Goal: Task Accomplishment & Management: Use online tool/utility

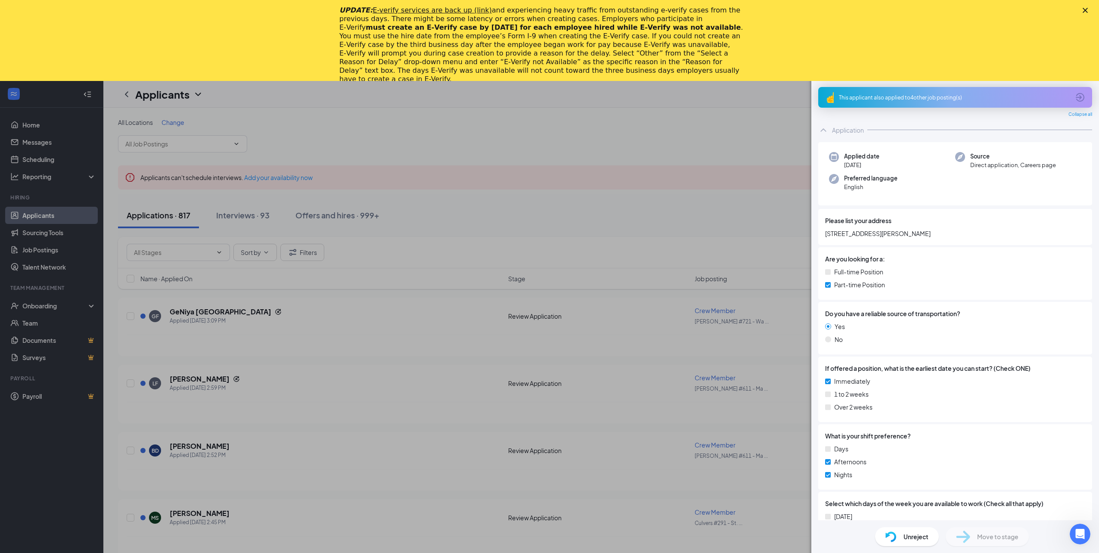
click at [91, 305] on div "IP Imani Parker Team Member at Culver's #245 - Lansing Add a tag Application Me…" at bounding box center [549, 276] width 1099 height 553
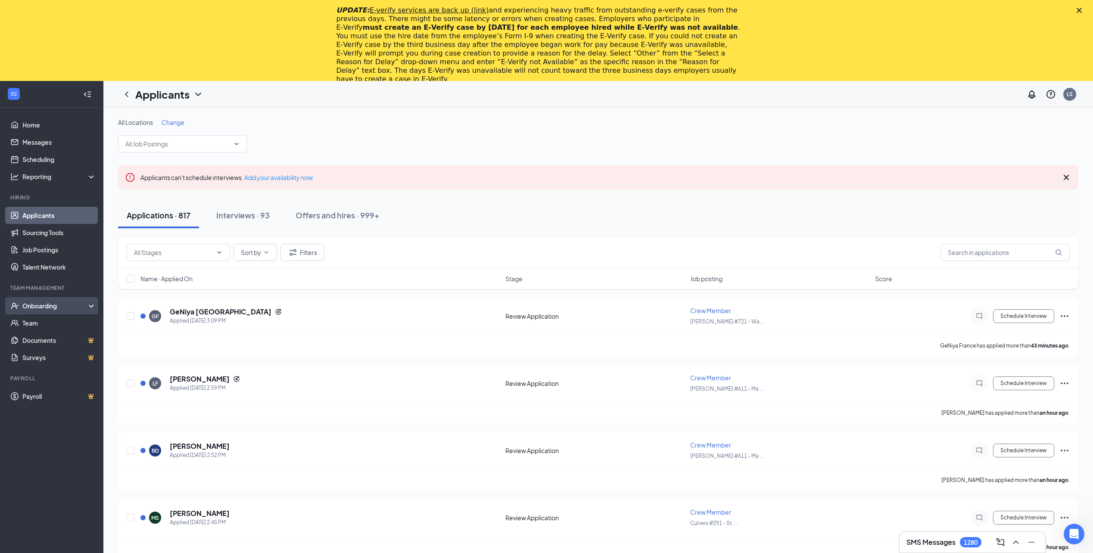
click at [90, 307] on icon at bounding box center [93, 307] width 7 height 0
click at [55, 377] on link "Activity log" at bounding box center [59, 374] width 74 height 17
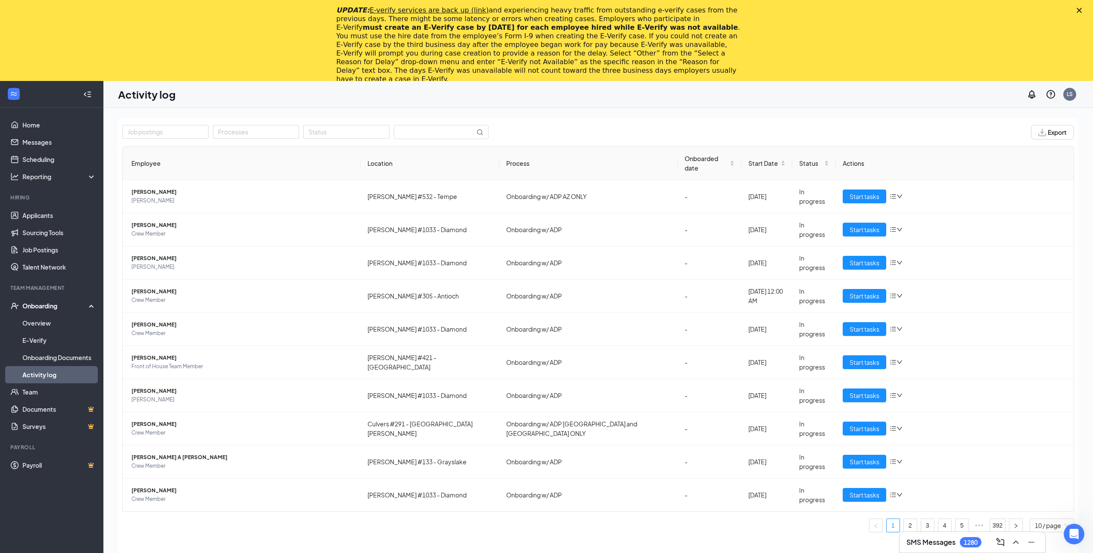
click at [50, 306] on div "Onboarding" at bounding box center [55, 306] width 66 height 9
click at [49, 306] on div "Onboarding" at bounding box center [55, 306] width 66 height 9
click at [48, 321] on link "Overview" at bounding box center [59, 322] width 74 height 17
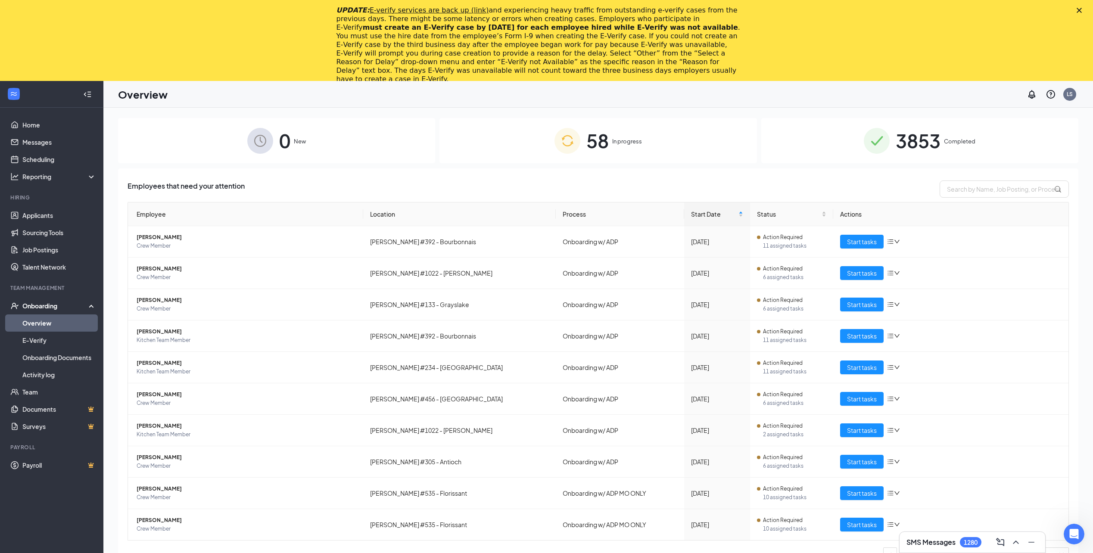
click at [930, 140] on span "3853" at bounding box center [917, 141] width 45 height 30
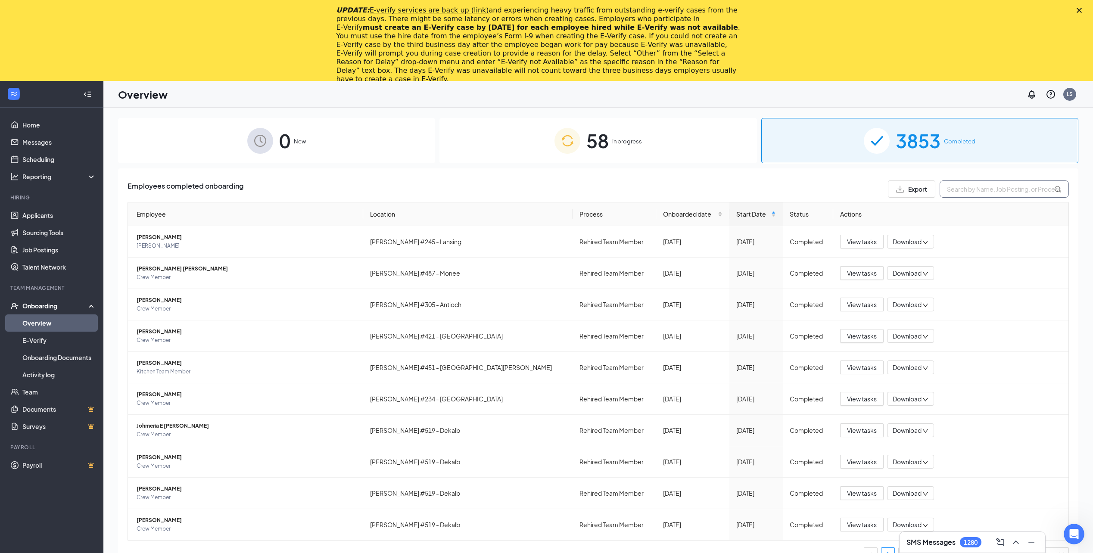
click at [991, 193] on input "text" at bounding box center [1003, 188] width 129 height 17
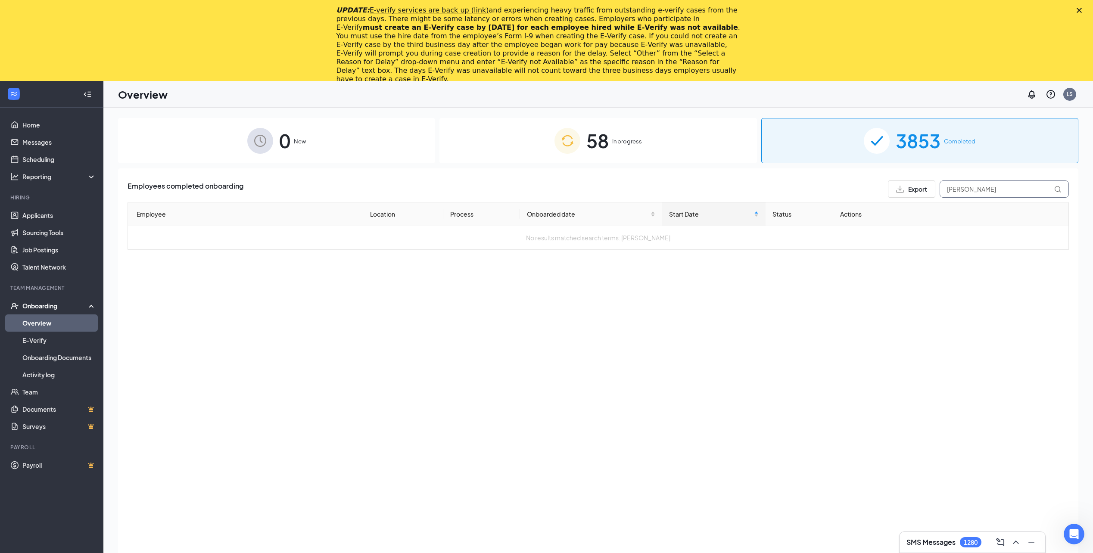
type input "dusin"
click at [44, 321] on link "Overview" at bounding box center [59, 322] width 74 height 17
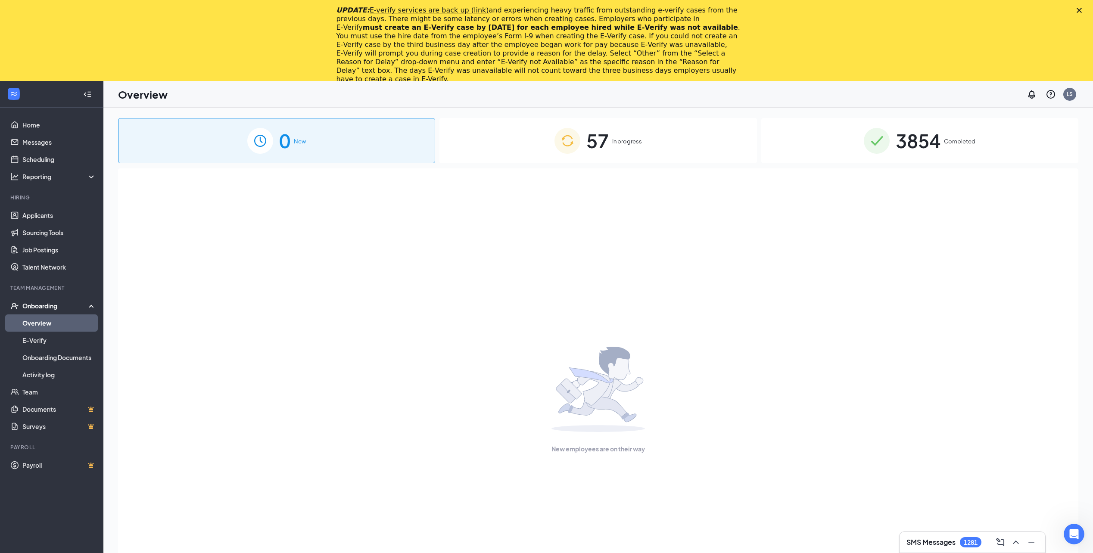
click at [953, 143] on span "Completed" at bounding box center [959, 141] width 31 height 9
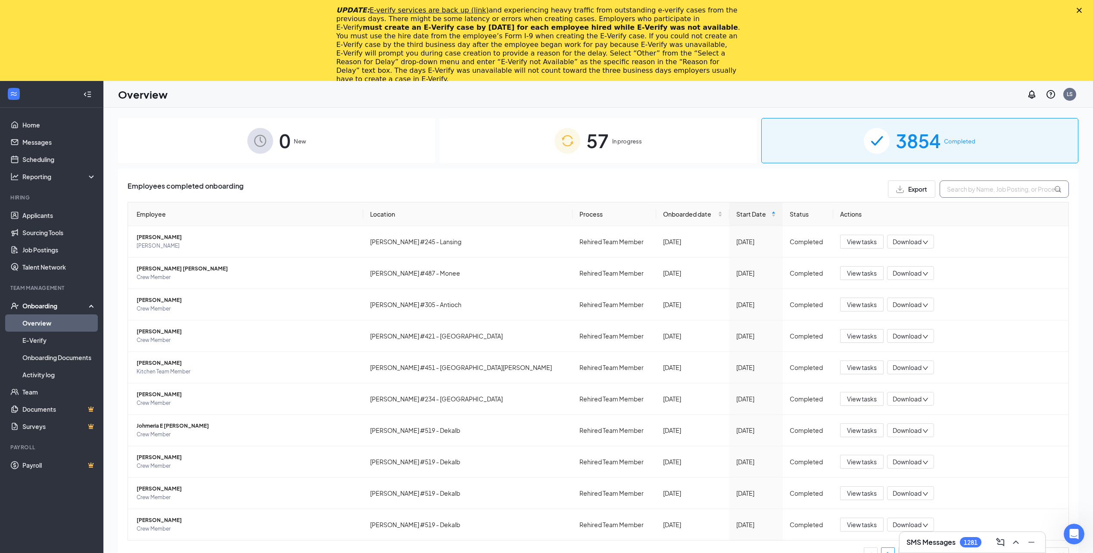
click at [961, 190] on input "text" at bounding box center [1003, 188] width 129 height 17
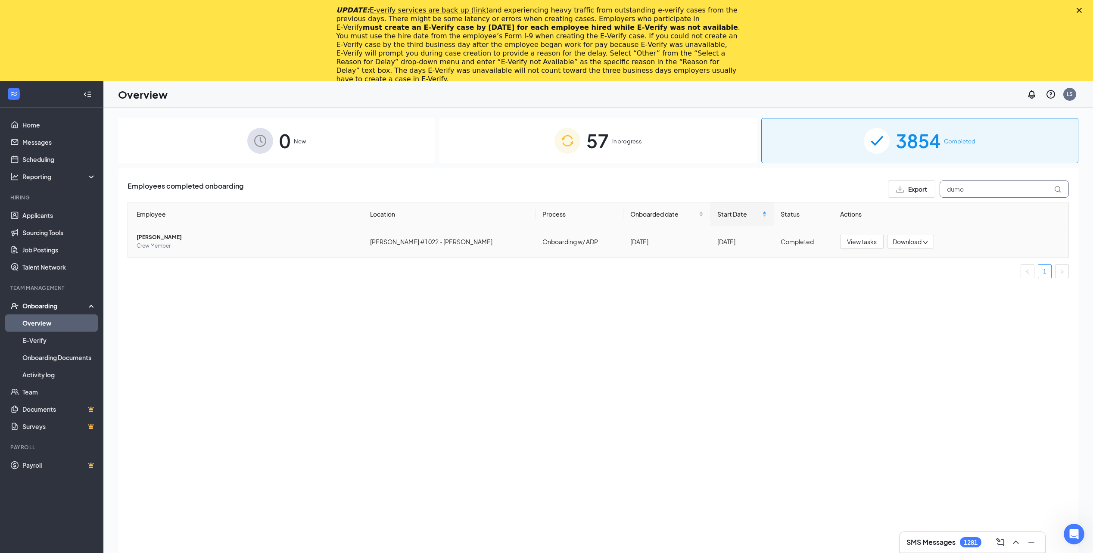
type input "dumo"
click at [171, 239] on span "Autumn G Dumontelle" at bounding box center [247, 237] width 220 height 9
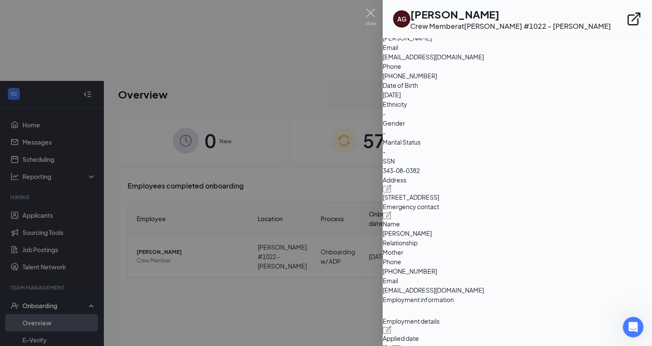
scroll to position [129, 0]
